Goal: Information Seeking & Learning: Learn about a topic

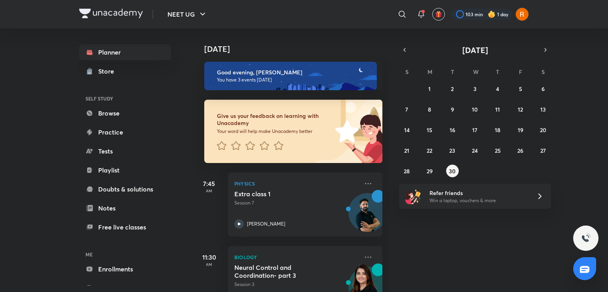
scroll to position [93, 0]
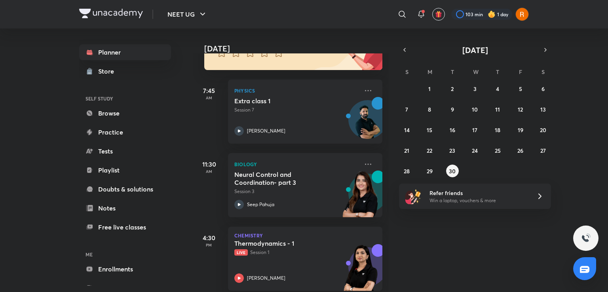
drag, startPoint x: 392, startPoint y: 171, endPoint x: 384, endPoint y: 199, distance: 28.6
click at [384, 207] on div "Today Good evening, Aliya You have 3 events today Give us your feedback on lear…" at bounding box center [399, 161] width 413 height 264
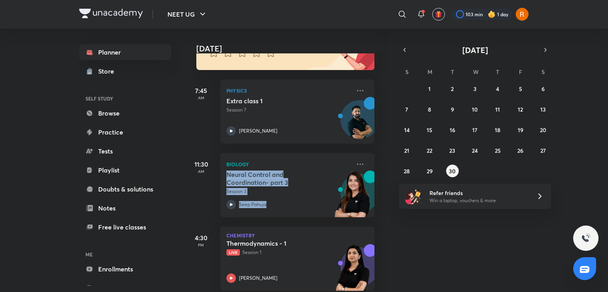
scroll to position [105, 8]
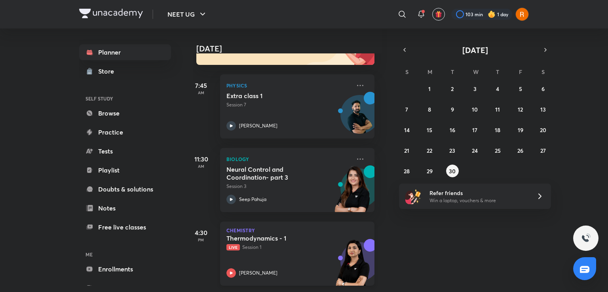
click at [261, 249] on div "Thermodynamics - 1 Live Session 1 Akansha Karnwal" at bounding box center [288, 256] width 124 height 44
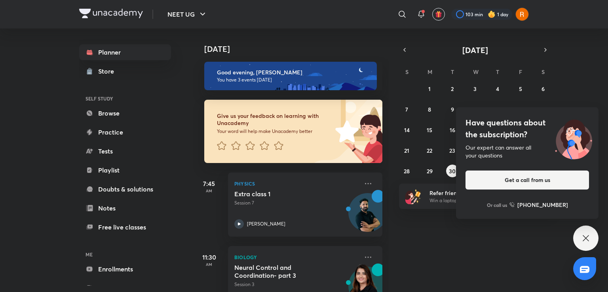
click at [588, 235] on icon at bounding box center [586, 239] width 10 height 10
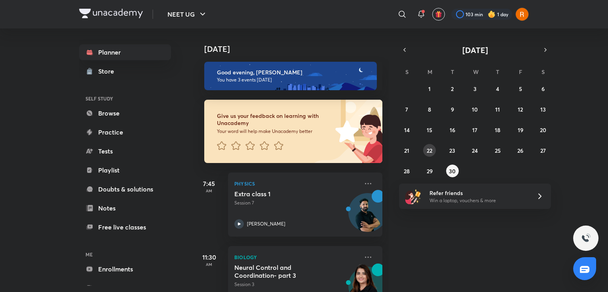
click at [434, 148] on button "22" at bounding box center [429, 150] width 13 height 13
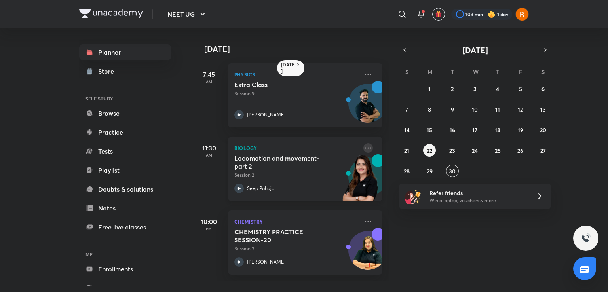
click at [363, 150] on icon at bounding box center [368, 148] width 10 height 10
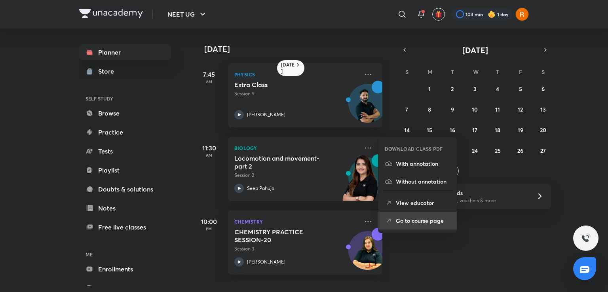
click at [409, 222] on p "Go to course page" at bounding box center [423, 221] width 55 height 8
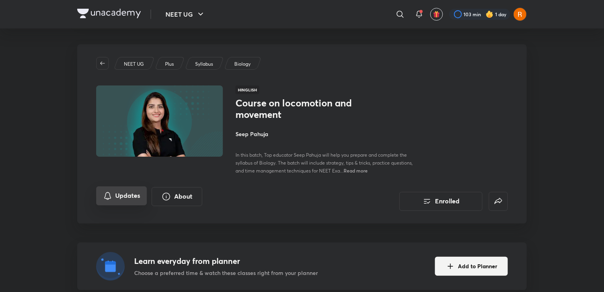
click at [118, 194] on button "Updates" at bounding box center [121, 195] width 51 height 19
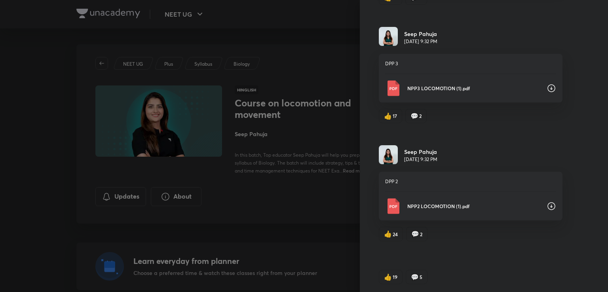
scroll to position [555, 0]
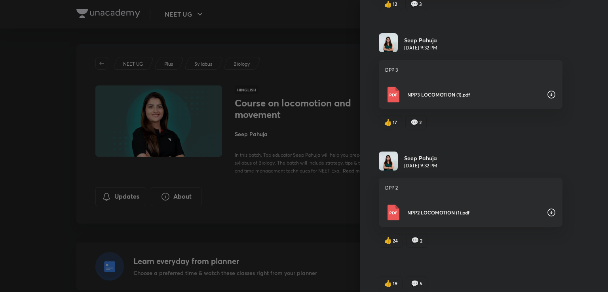
click at [548, 209] on icon at bounding box center [552, 213] width 8 height 8
click at [548, 92] on icon at bounding box center [552, 95] width 8 height 8
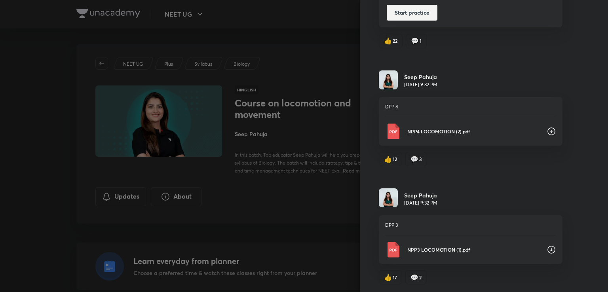
scroll to position [394, 0]
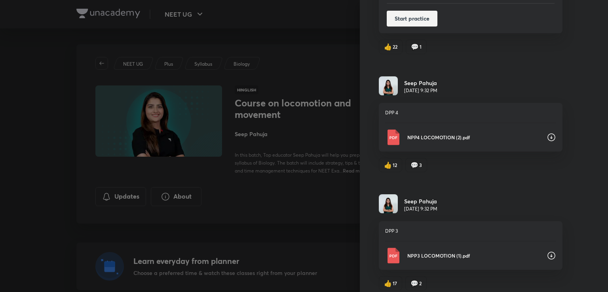
click at [548, 135] on icon at bounding box center [552, 137] width 8 height 8
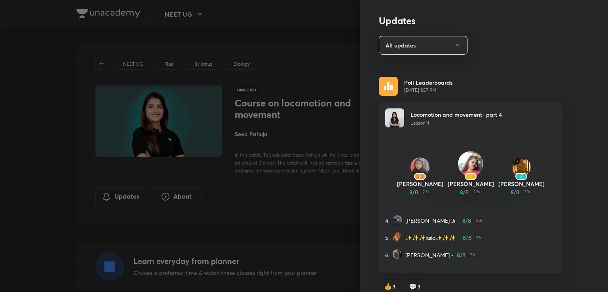
scroll to position [0, 0]
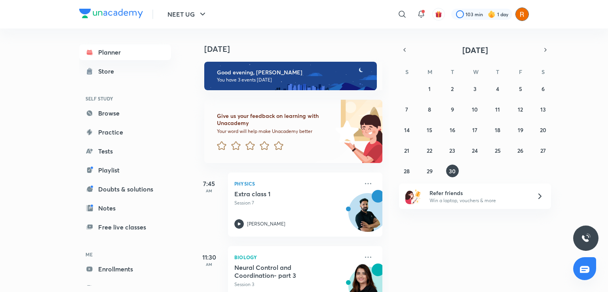
click at [523, 11] on img at bounding box center [521, 14] width 13 height 13
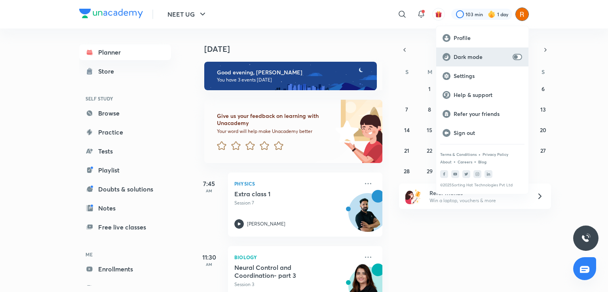
click at [523, 59] on div "Dark mode" at bounding box center [482, 57] width 92 height 19
checkbox input "true"
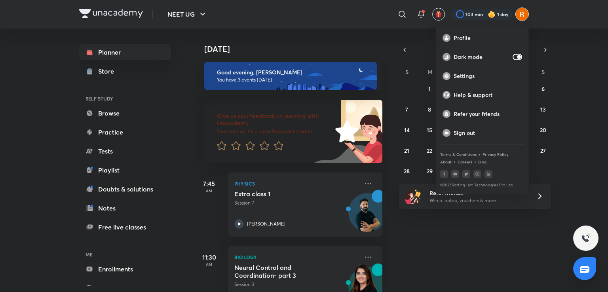
drag, startPoint x: 383, startPoint y: 238, endPoint x: 388, endPoint y: 267, distance: 29.6
click at [388, 267] on div at bounding box center [304, 146] width 608 height 292
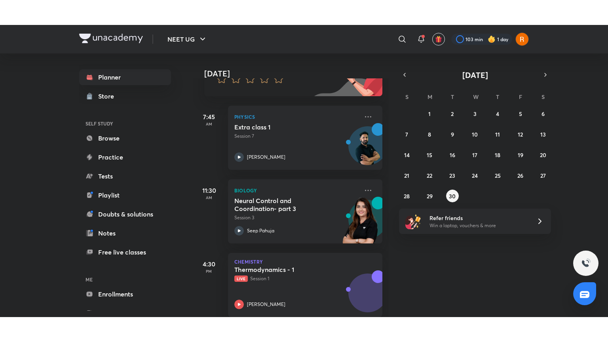
scroll to position [105, 0]
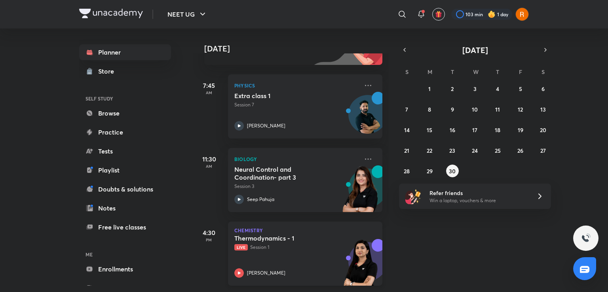
click at [308, 268] on div "[PERSON_NAME]" at bounding box center [296, 273] width 124 height 10
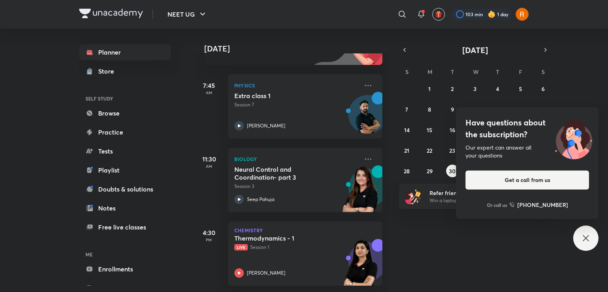
scroll to position [54, 0]
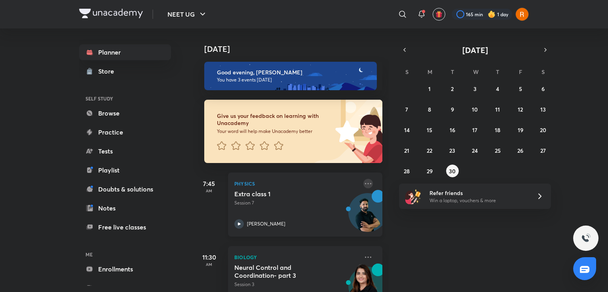
click at [363, 180] on icon at bounding box center [368, 184] width 10 height 10
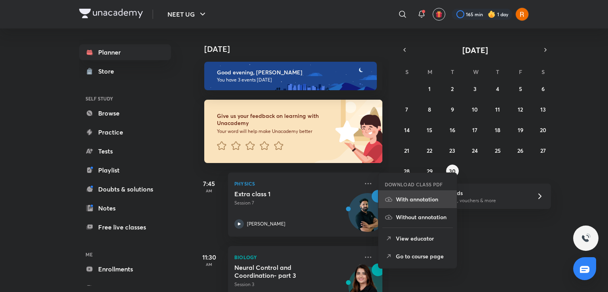
click at [409, 203] on p "With annotation" at bounding box center [423, 199] width 55 height 8
